Goal: Task Accomplishment & Management: Manage account settings

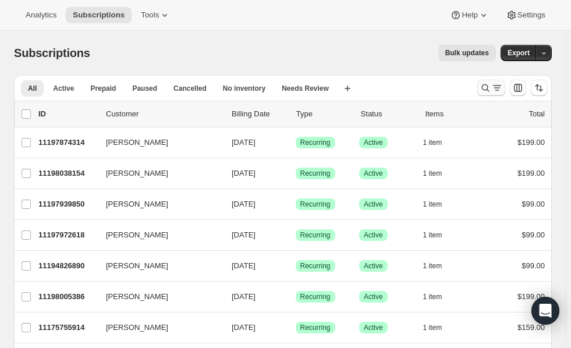
click at [487, 90] on icon "Search and filter results" at bounding box center [486, 88] width 8 height 8
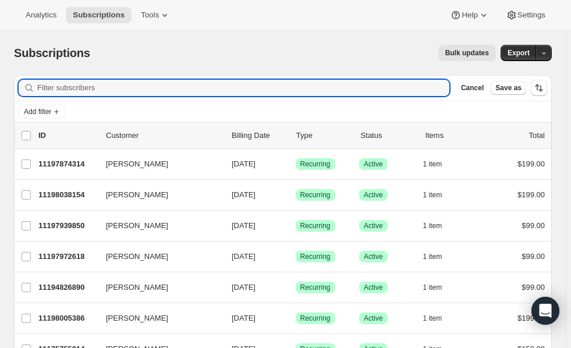
paste input "[EMAIL_ADDRESS][DOMAIN_NAME]"
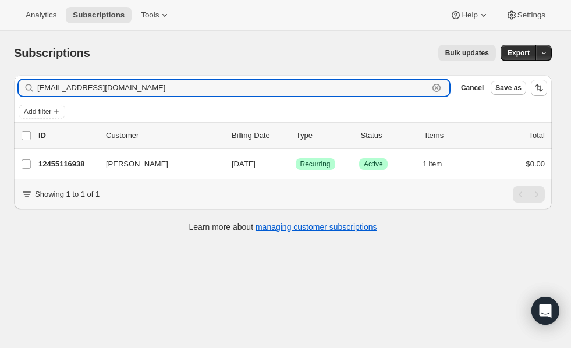
type input "[EMAIL_ADDRESS][DOMAIN_NAME]"
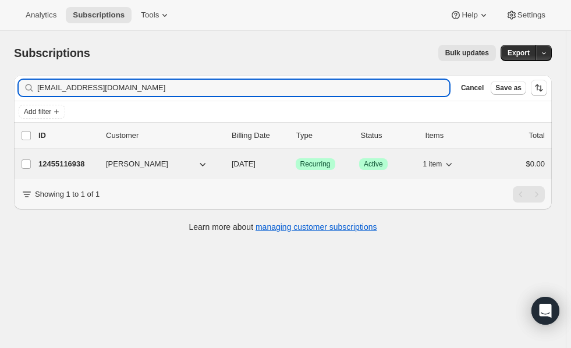
click at [68, 163] on p "12455116938" at bounding box center [67, 164] width 58 height 12
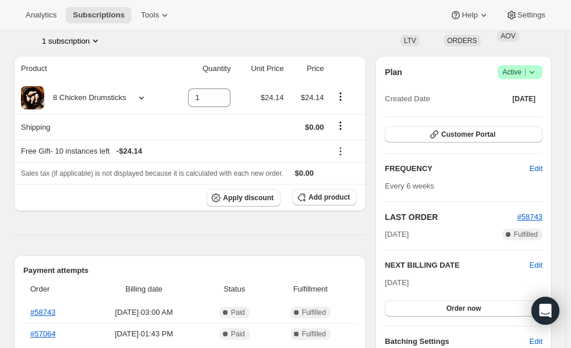
scroll to position [81, 0]
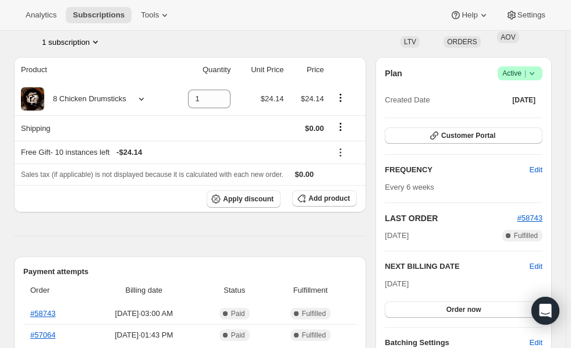
click at [139, 98] on icon at bounding box center [142, 99] width 12 height 12
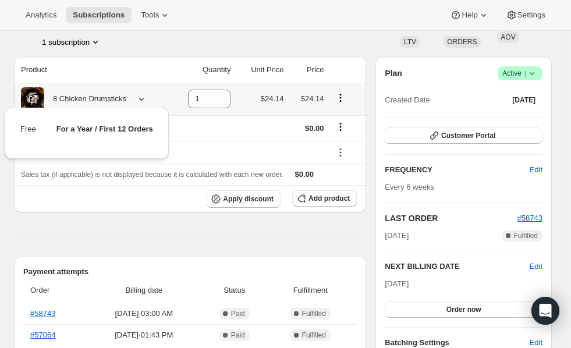
click at [293, 262] on div "Payment attempts Order Billing date Status Fulfillment #58743 [DATE] · 03:00 AM…" at bounding box center [190, 319] width 352 height 124
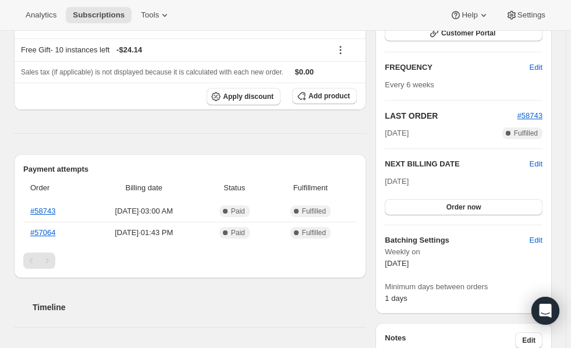
scroll to position [182, 0]
